Goal: Navigation & Orientation: Understand site structure

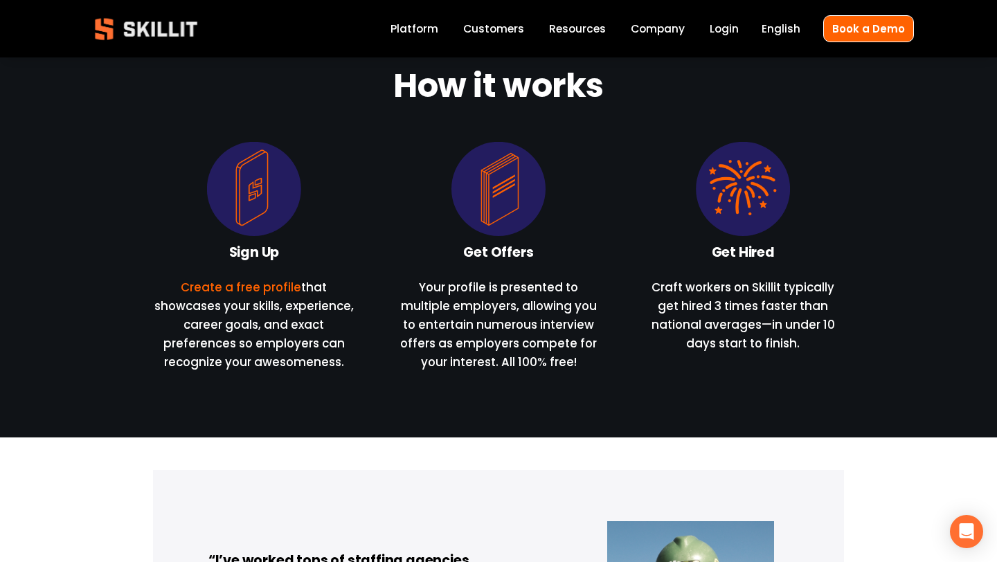
scroll to position [1153, 0]
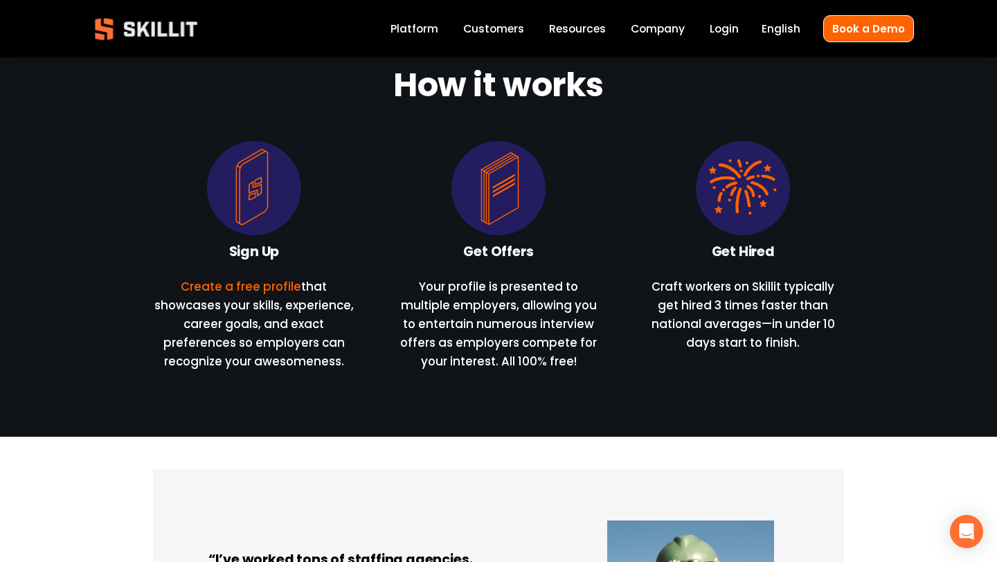
click at [665, 24] on link "Company" at bounding box center [658, 28] width 54 height 19
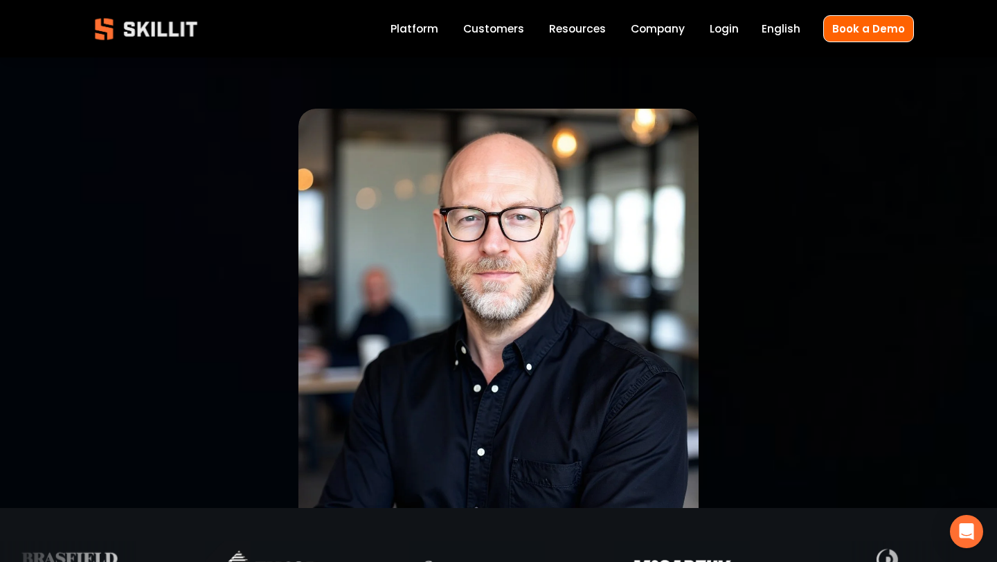
click at [485, 24] on link "Customers" at bounding box center [493, 28] width 61 height 19
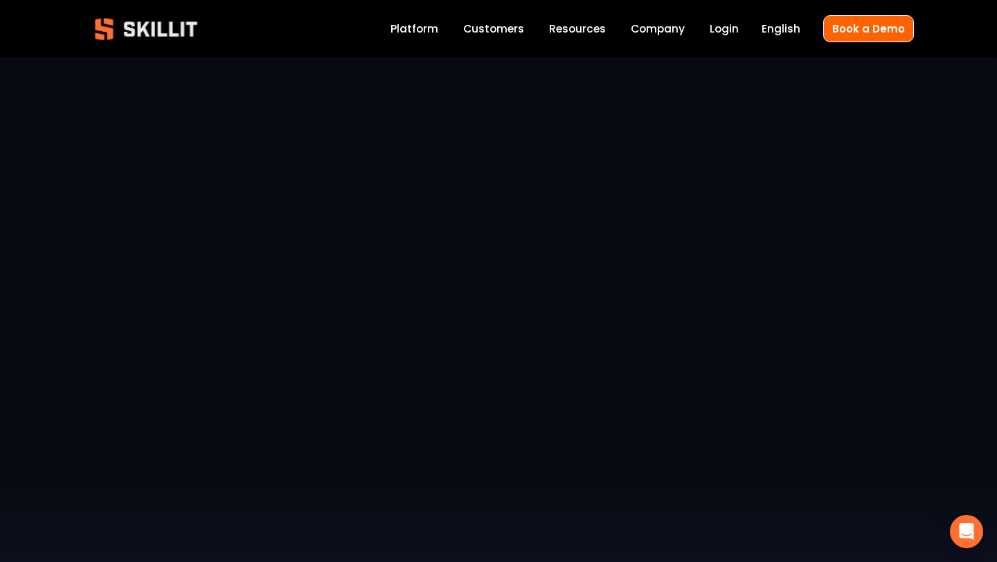
click at [573, 28] on span "Resources" at bounding box center [577, 29] width 57 height 16
